Goal: Obtain resource: Obtain resource

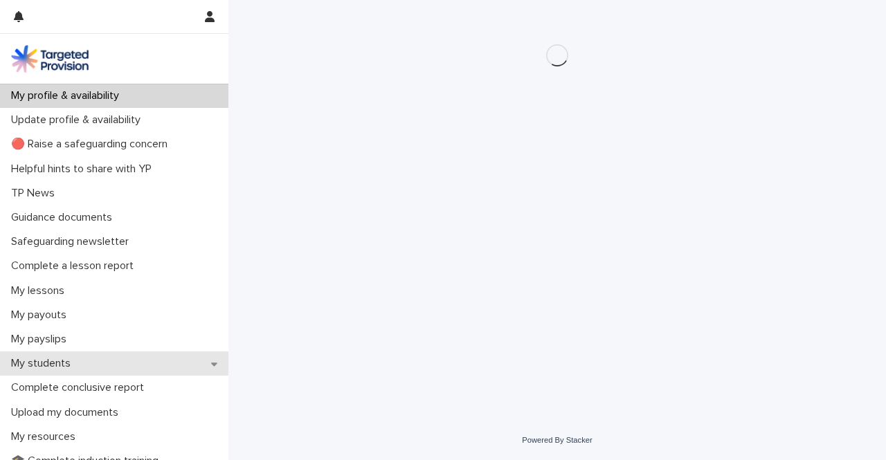
click at [43, 357] on p "My students" at bounding box center [44, 363] width 76 height 13
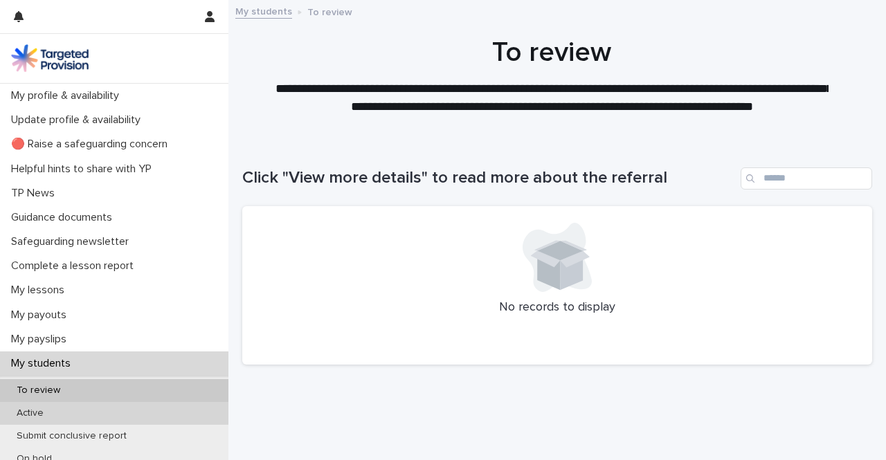
click at [41, 413] on p "Active" at bounding box center [30, 414] width 49 height 12
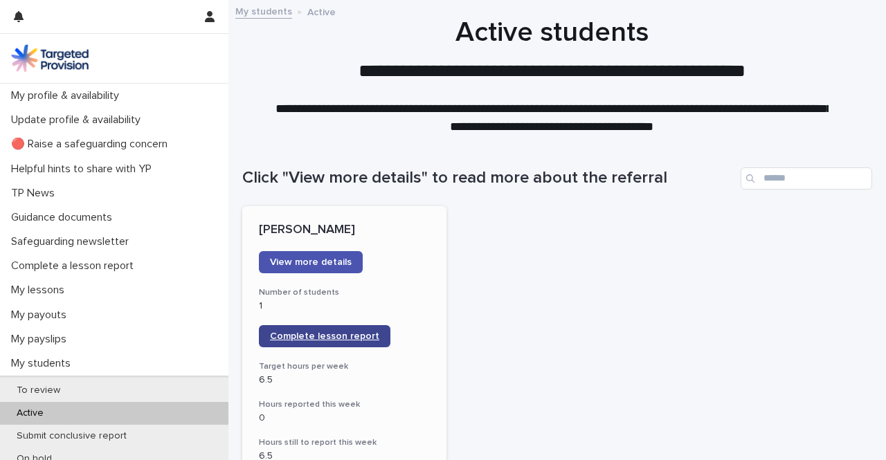
click at [327, 335] on span "Complete lesson report" at bounding box center [324, 337] width 109 height 10
click at [329, 343] on link "Complete lesson report" at bounding box center [325, 336] width 132 height 22
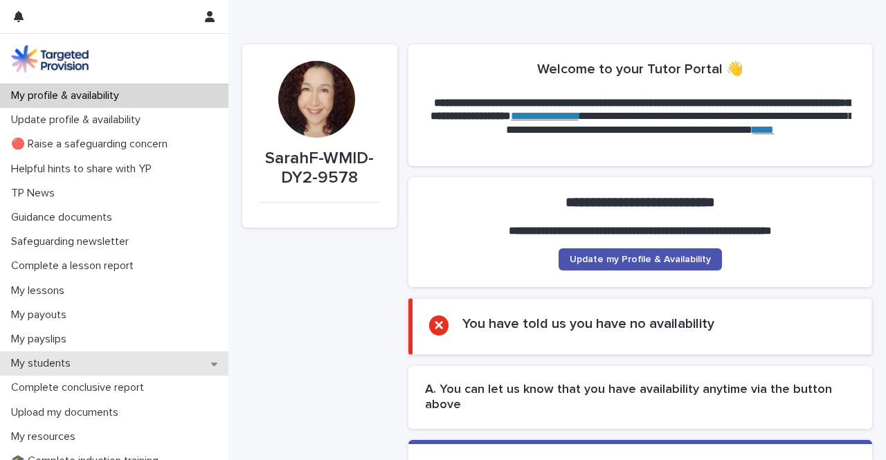
scroll to position [69, 0]
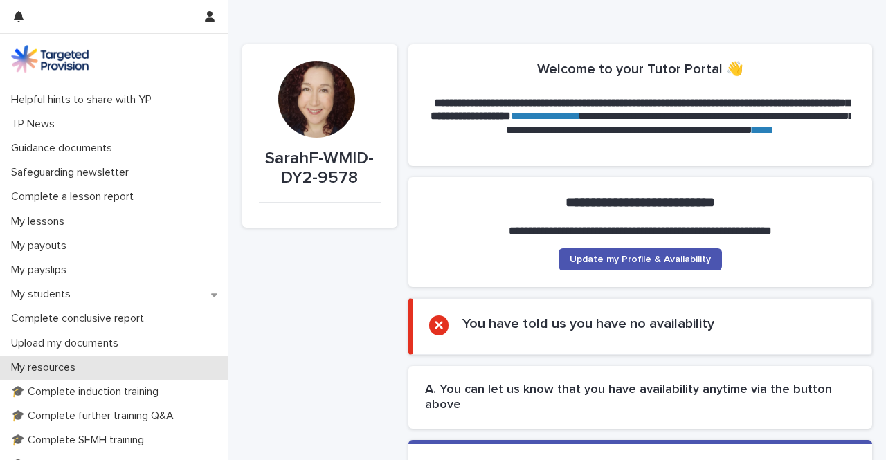
click at [52, 368] on p "My resources" at bounding box center [46, 367] width 81 height 13
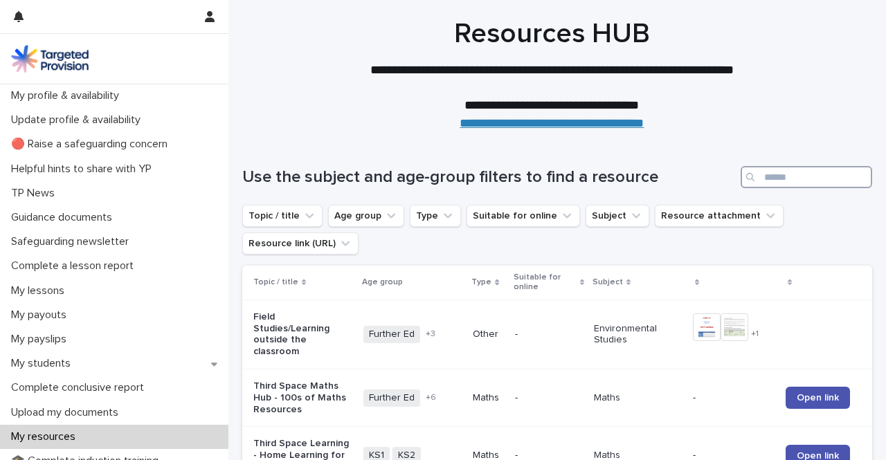
click at [763, 182] on input "Search" at bounding box center [807, 177] width 132 height 22
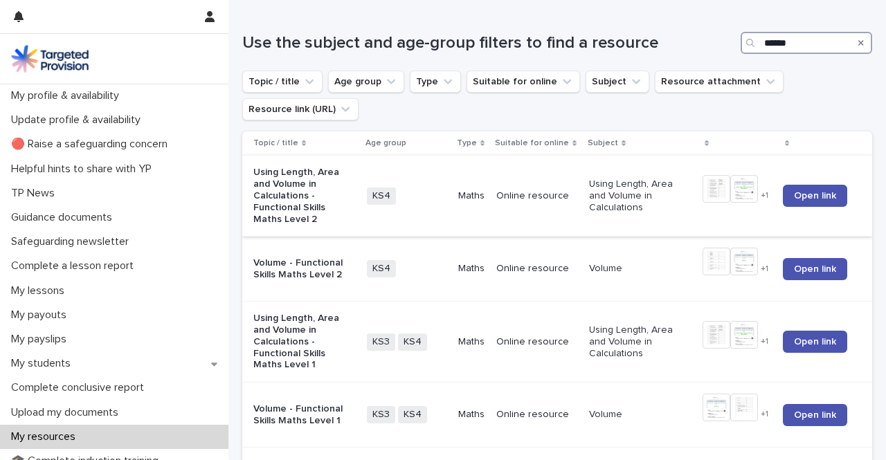
scroll to position [138, 0]
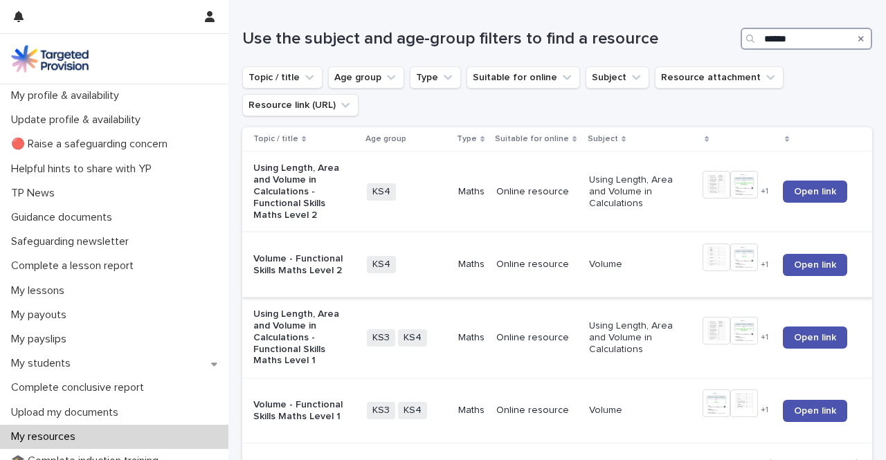
type input "******"
click at [312, 263] on p "Volume - Functional Skills Maths Level 2" at bounding box center [302, 265] width 99 height 24
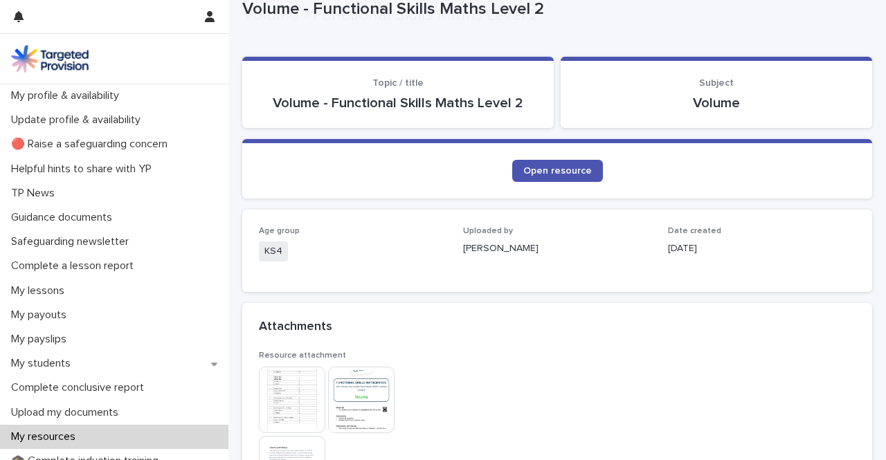
scroll to position [138, 0]
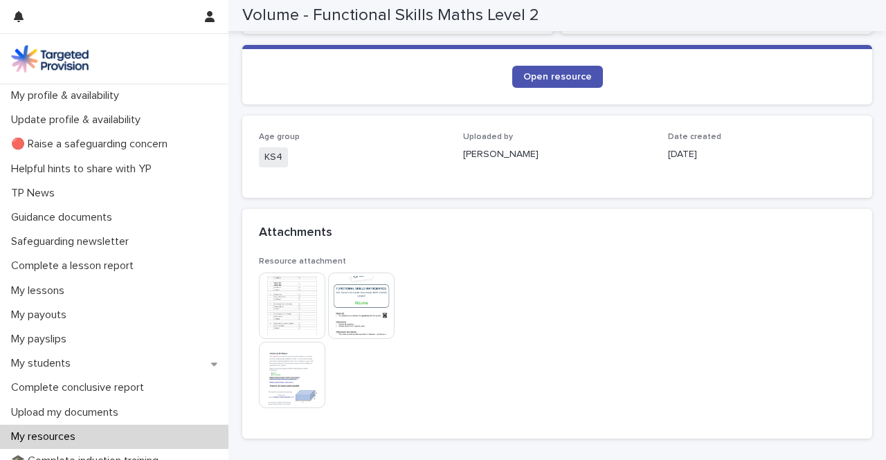
click at [349, 303] on img at bounding box center [361, 306] width 66 height 66
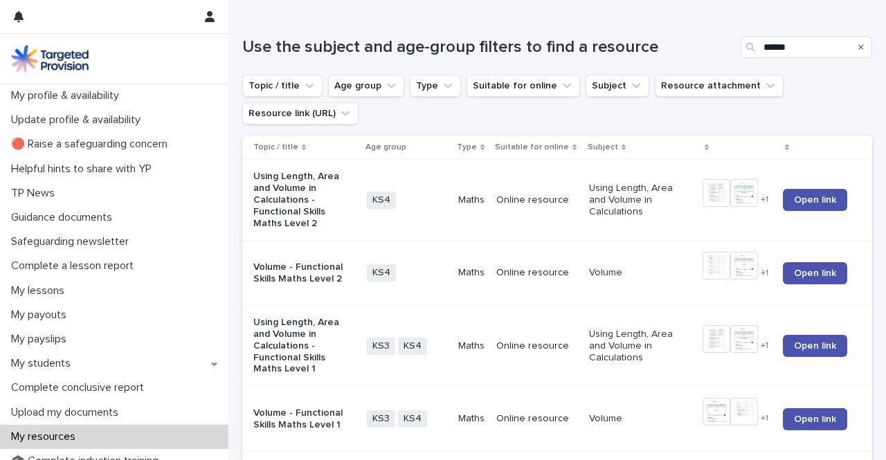
scroll to position [138, 0]
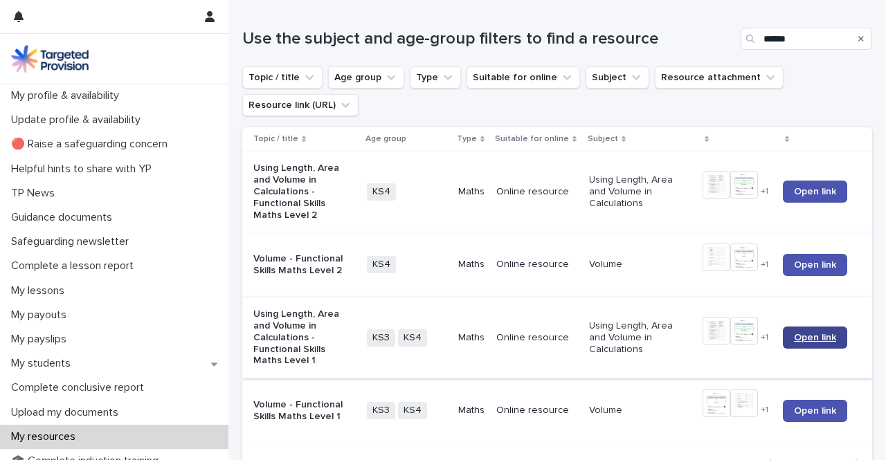
click at [794, 340] on span "Open link" at bounding box center [815, 338] width 42 height 10
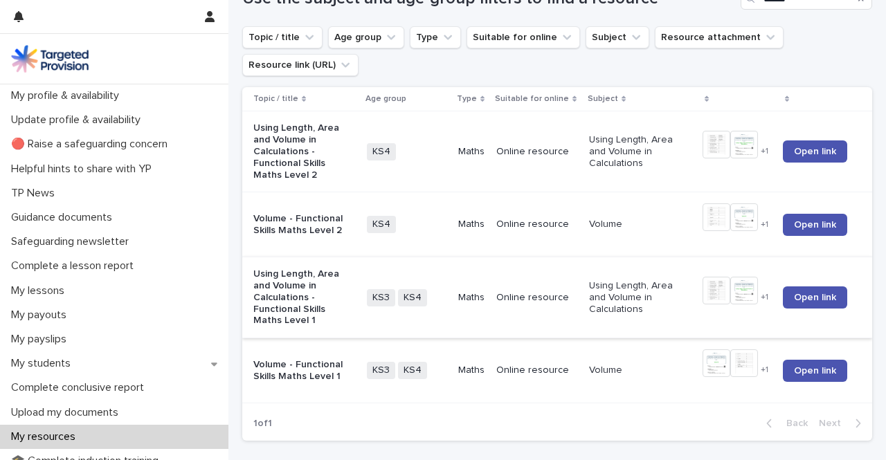
scroll to position [208, 0]
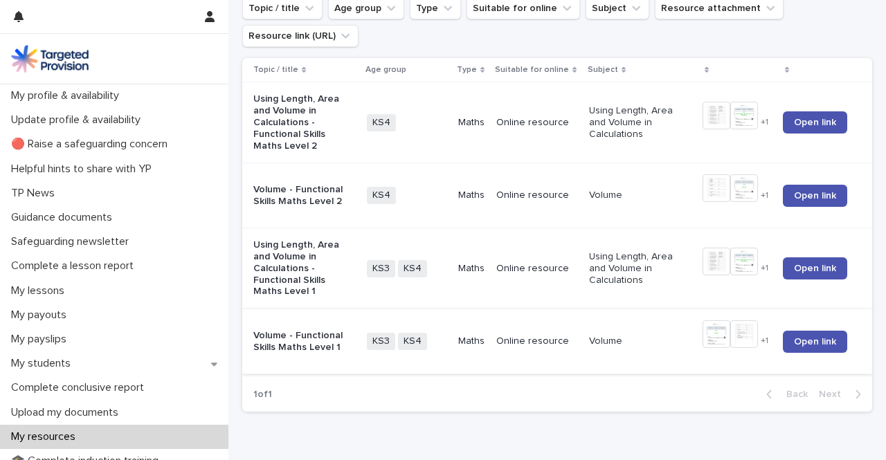
click at [703, 336] on img at bounding box center [717, 335] width 28 height 28
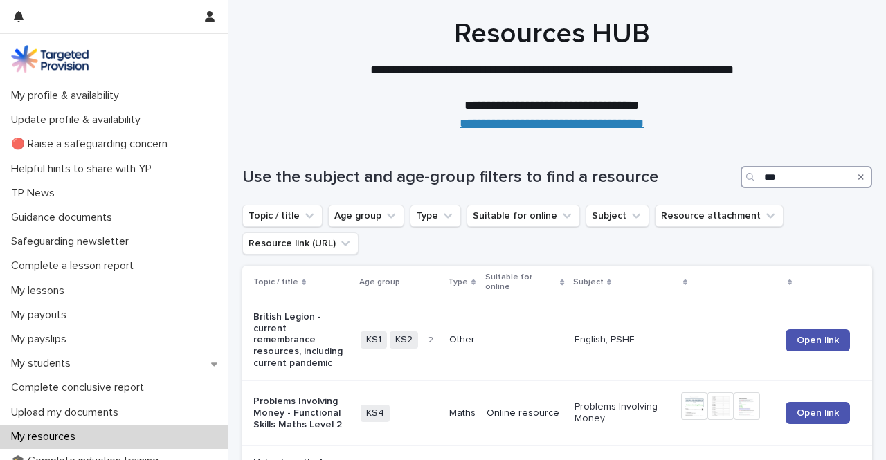
click at [780, 175] on input "***" at bounding box center [807, 177] width 132 height 22
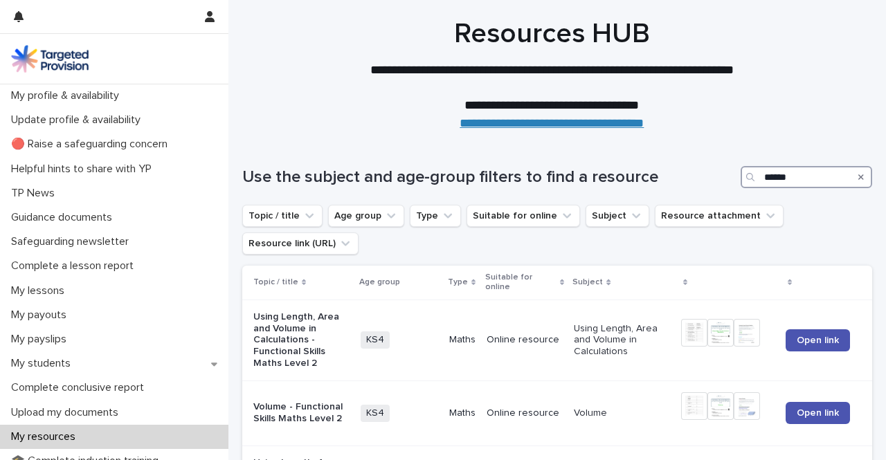
type input "******"
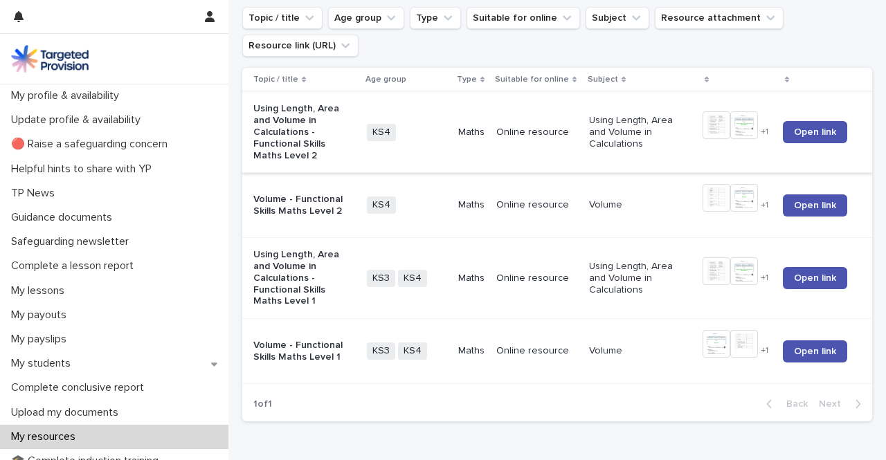
scroll to position [202, 0]
